Goal: Communication & Community: Participate in discussion

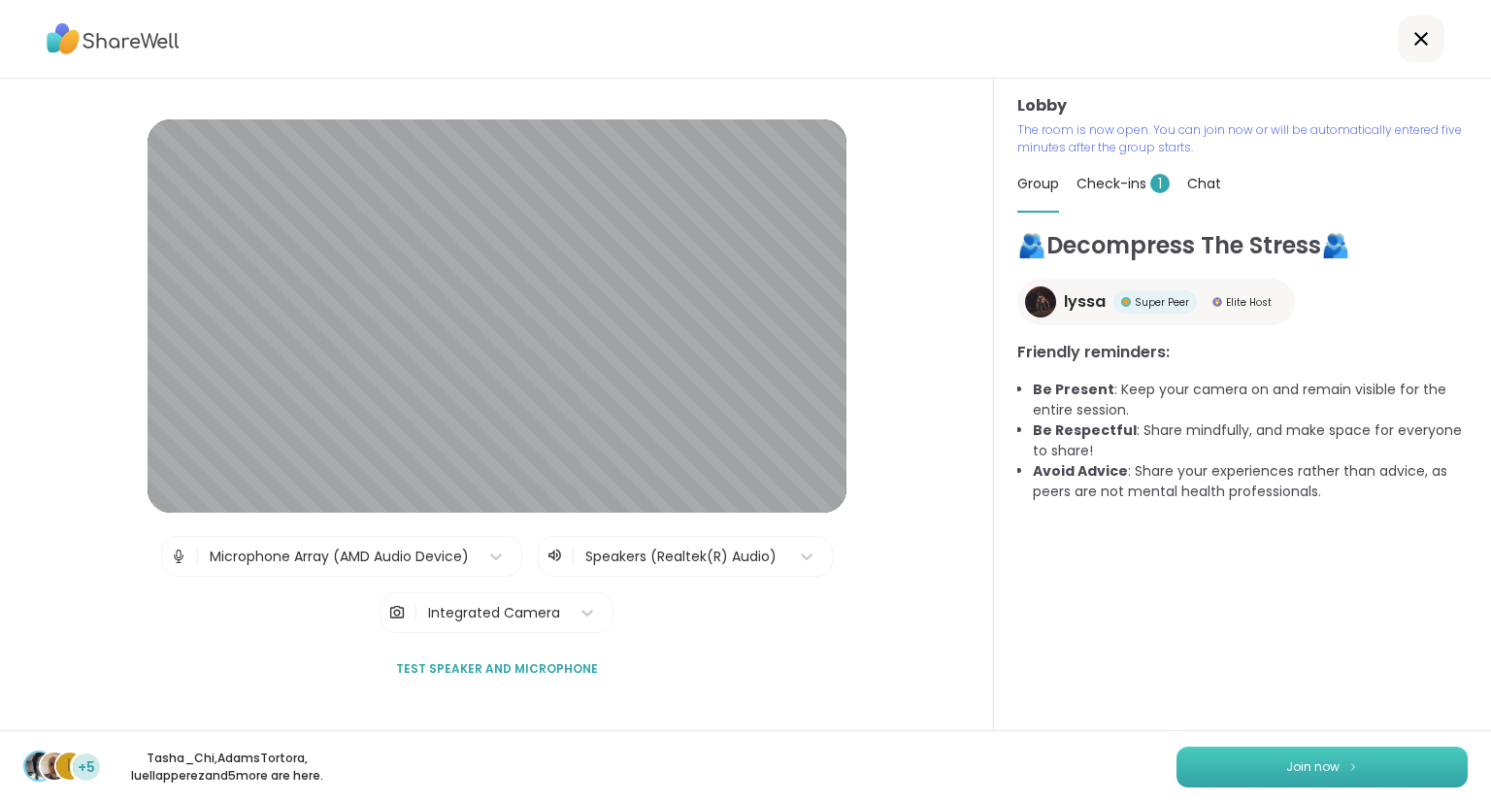
click at [1200, 764] on button "Join now" at bounding box center [1322, 767] width 291 height 41
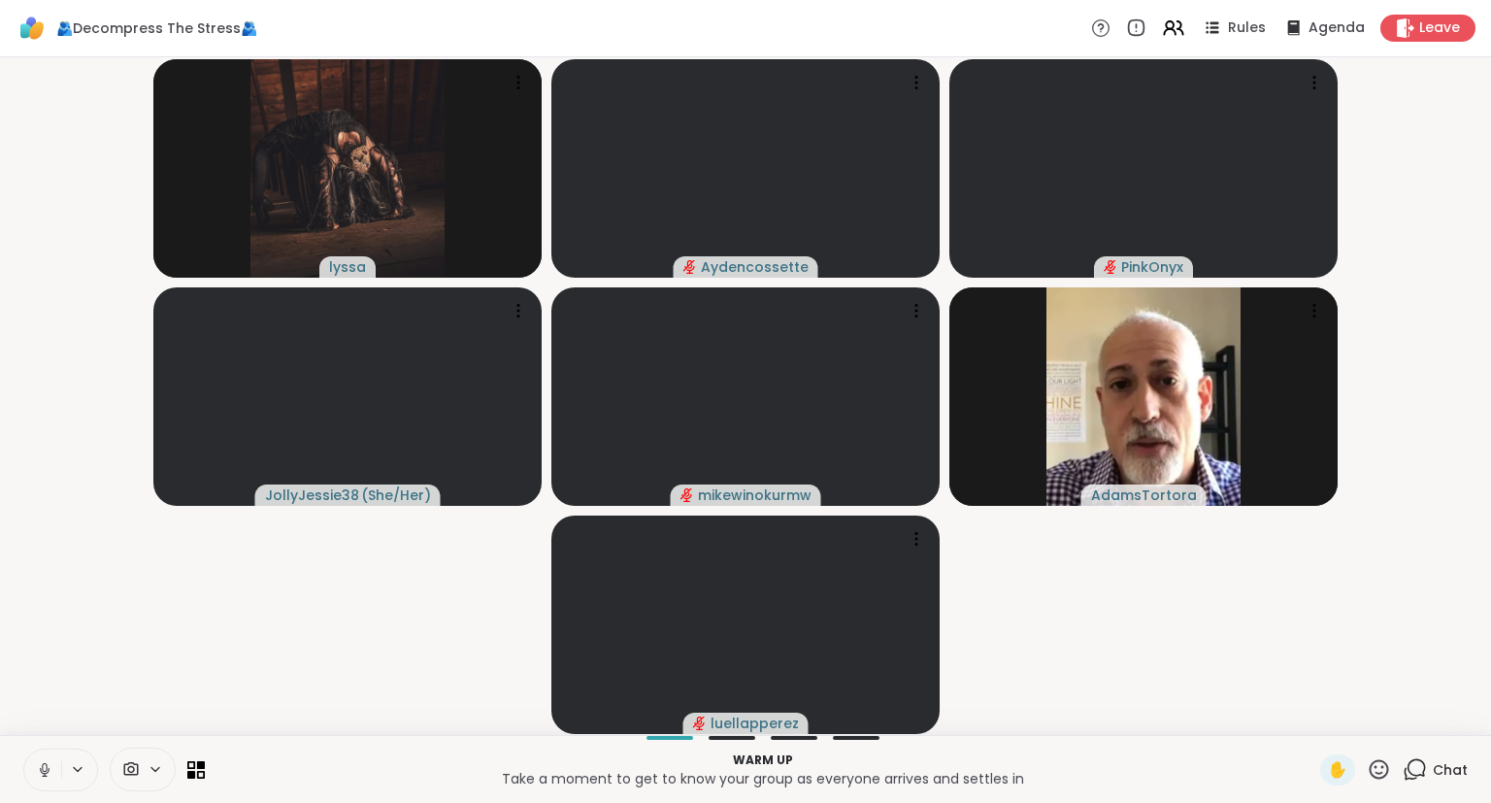
click at [42, 761] on icon at bounding box center [44, 769] width 17 height 17
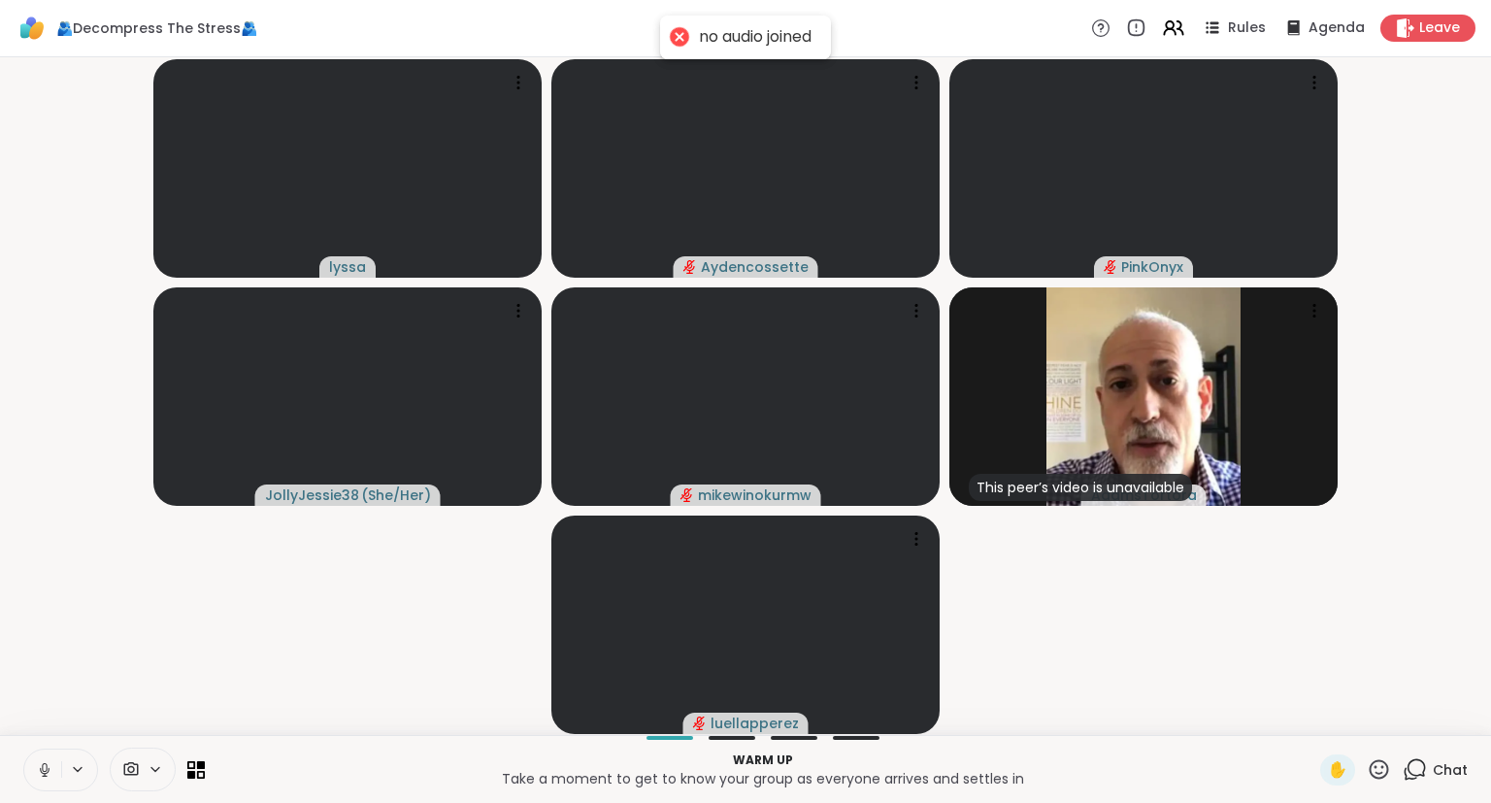
click at [48, 779] on button at bounding box center [42, 769] width 37 height 41
